Goal: Transaction & Acquisition: Purchase product/service

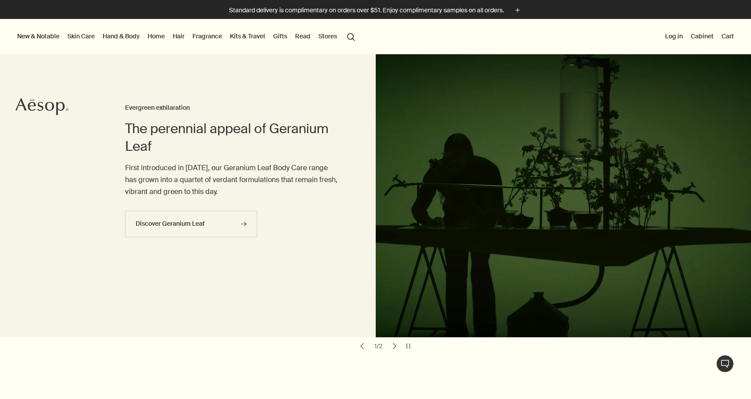
click at [150, 38] on link "Home" at bounding box center [156, 35] width 21 height 11
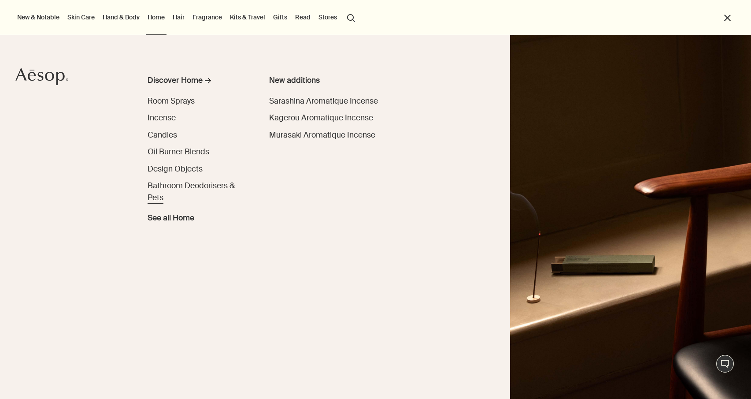
click at [161, 185] on span "Bathroom Deodorisers & Pets" at bounding box center [191, 192] width 87 height 22
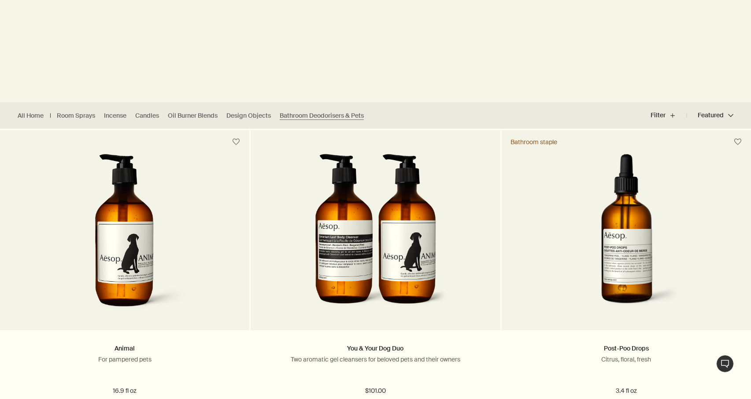
scroll to position [391, 0]
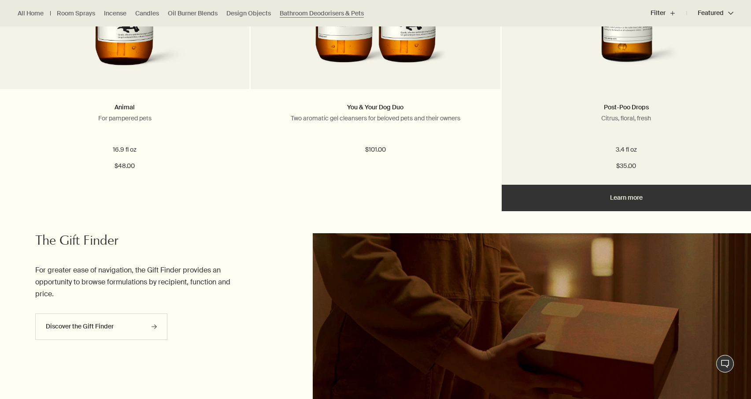
click at [575, 111] on h2 "Post-Poo Drops" at bounding box center [626, 107] width 223 height 11
click at [610, 79] on link at bounding box center [626, 1] width 249 height 176
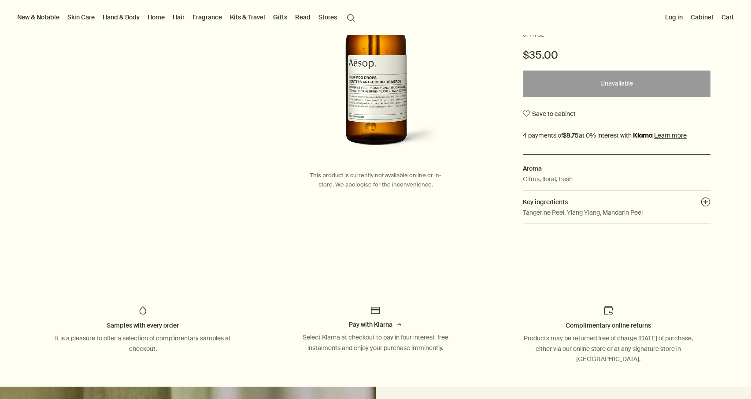
scroll to position [568, 0]
